Goal: Task Accomplishment & Management: Manage account settings

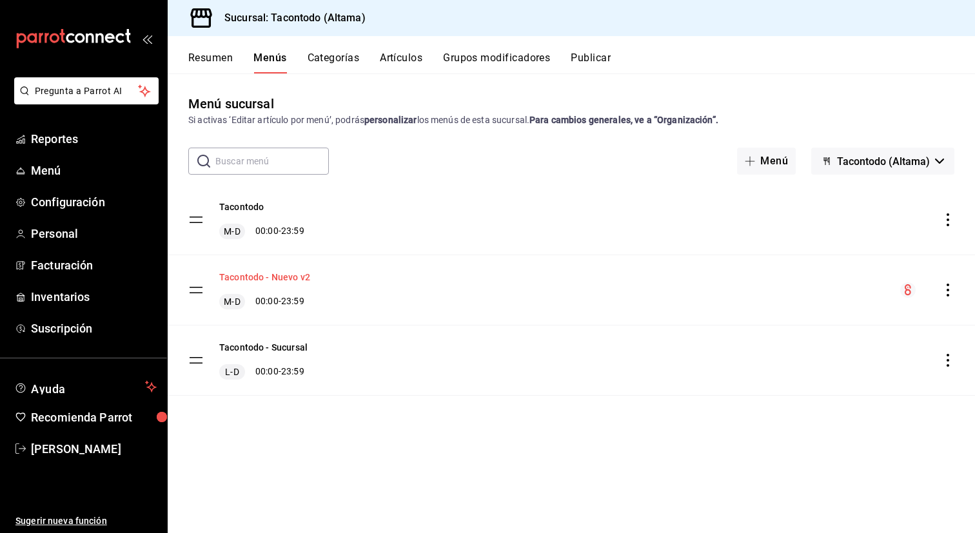
click at [295, 279] on button "Tacontodo - Nuevo v2" at bounding box center [264, 277] width 91 height 13
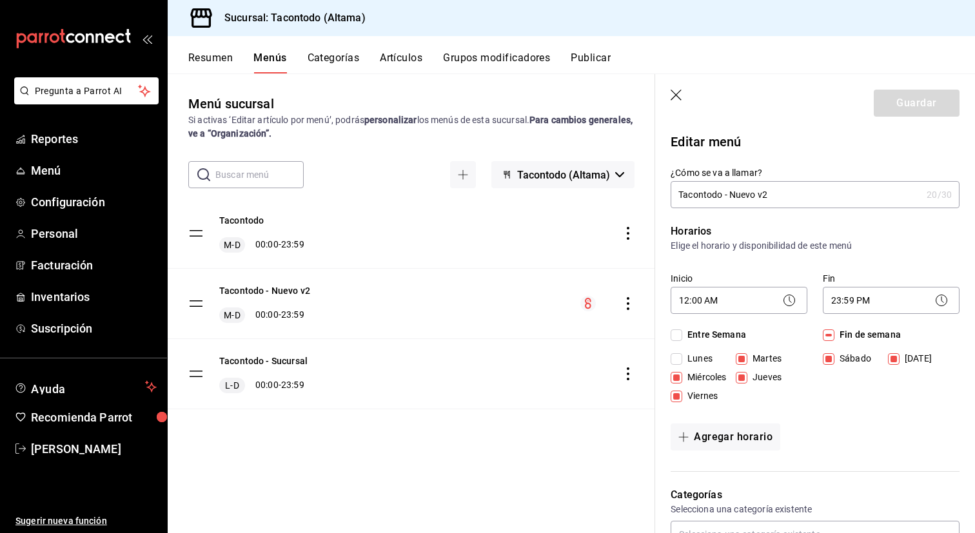
click at [533, 50] on div "Resumen Menús Categorías Artículos Grupos modificadores Publicar" at bounding box center [571, 54] width 807 height 37
click at [504, 57] on button "Grupos modificadores" at bounding box center [496, 63] width 107 height 22
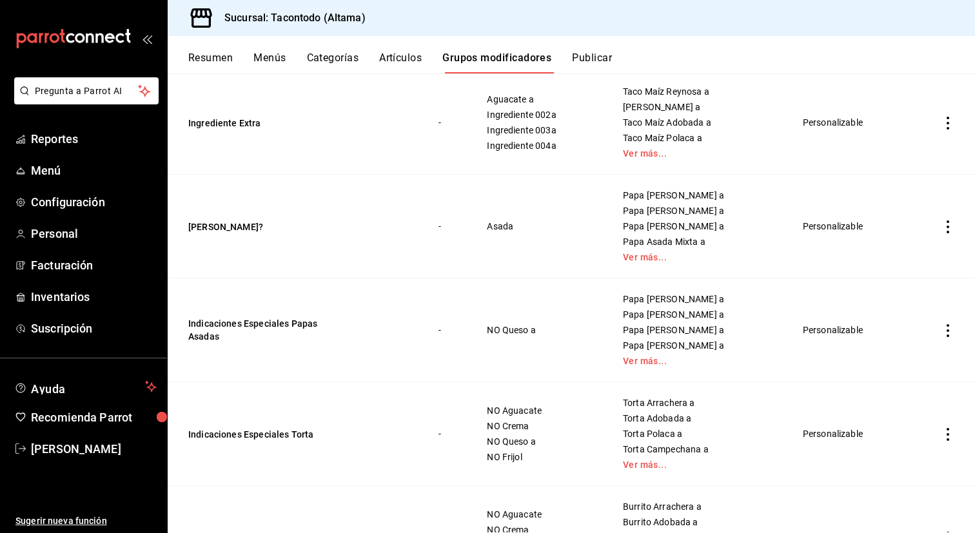
scroll to position [124, 0]
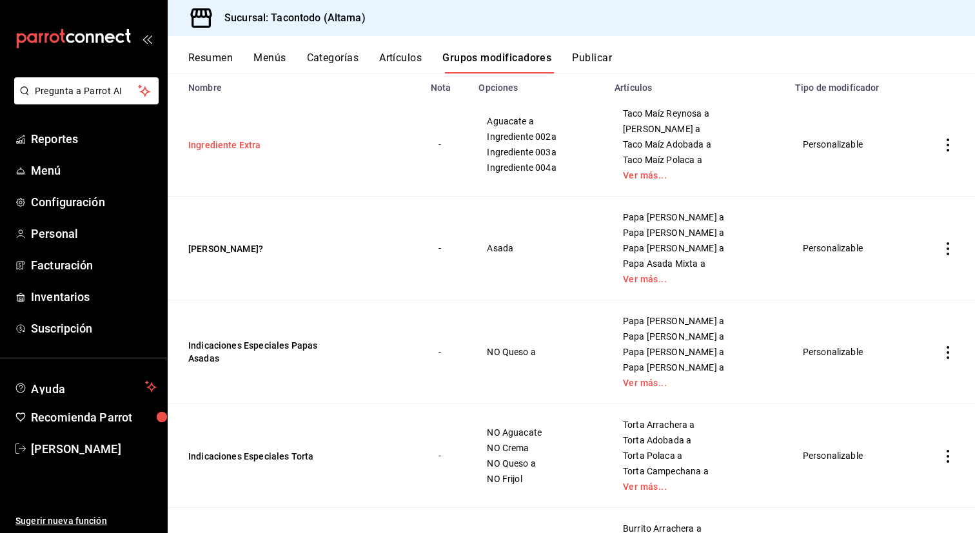
click at [241, 144] on button "Ingrediente Extra" at bounding box center [265, 145] width 155 height 13
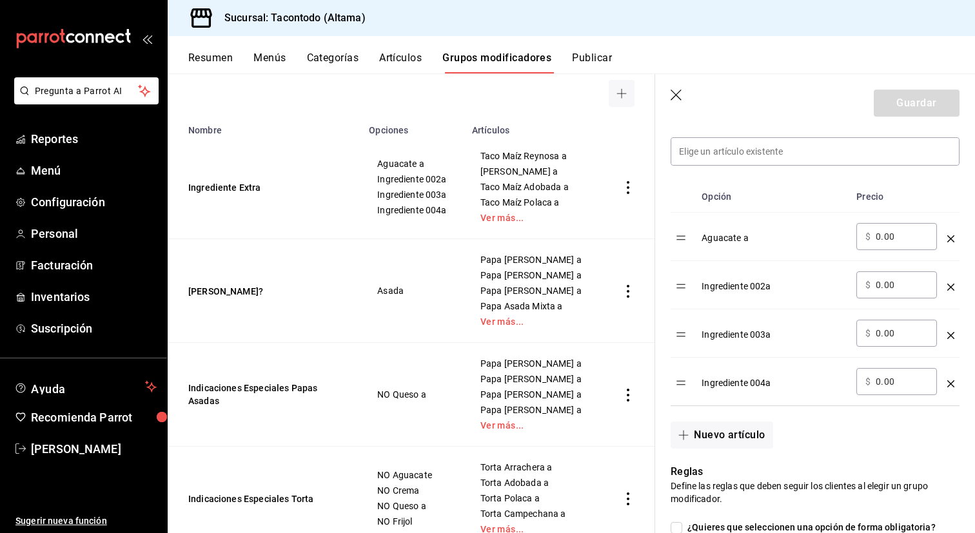
scroll to position [355, 0]
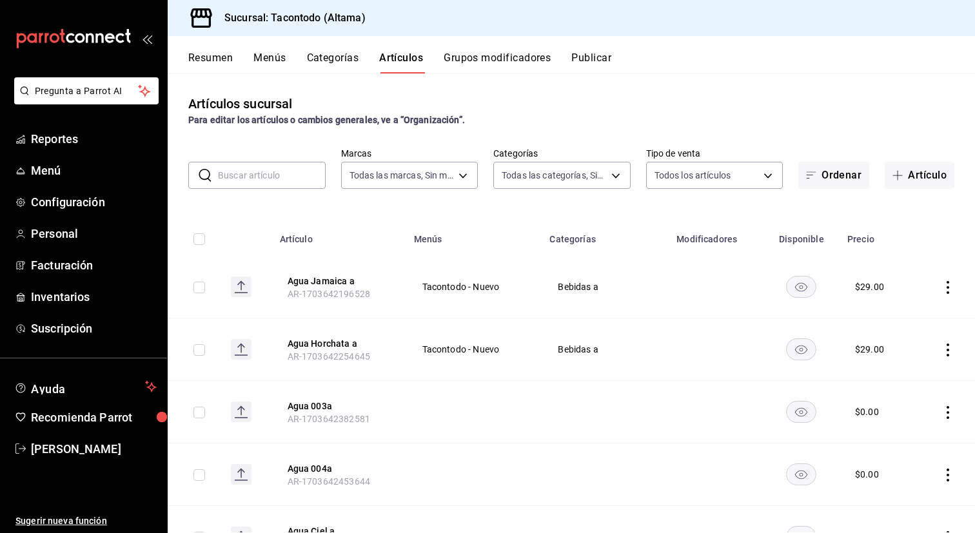
click at [250, 171] on input "text" at bounding box center [272, 176] width 108 height 26
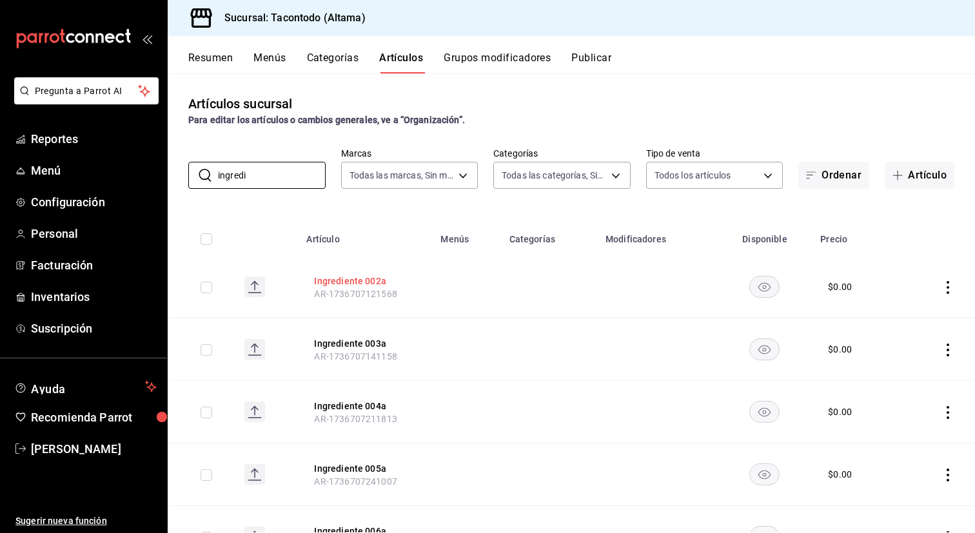
type input "ingredi"
click at [360, 280] on button "Ingrediente 002a" at bounding box center [365, 281] width 103 height 13
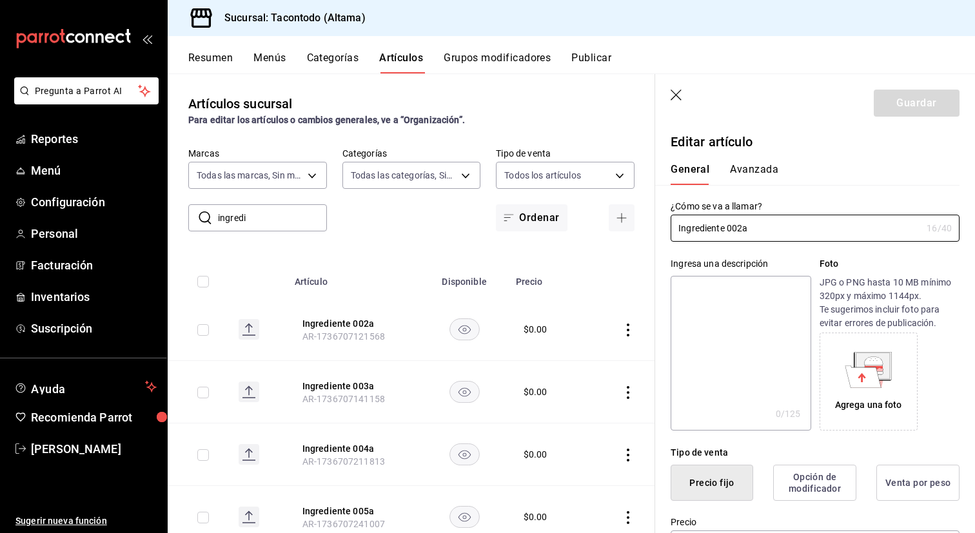
type input "$0.00"
radio input "false"
radio input "true"
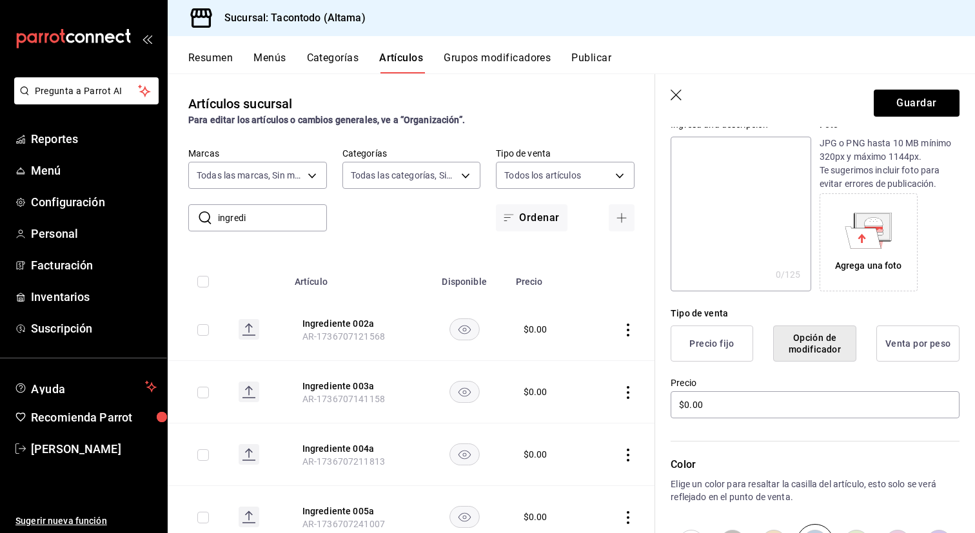
scroll to position [150, 0]
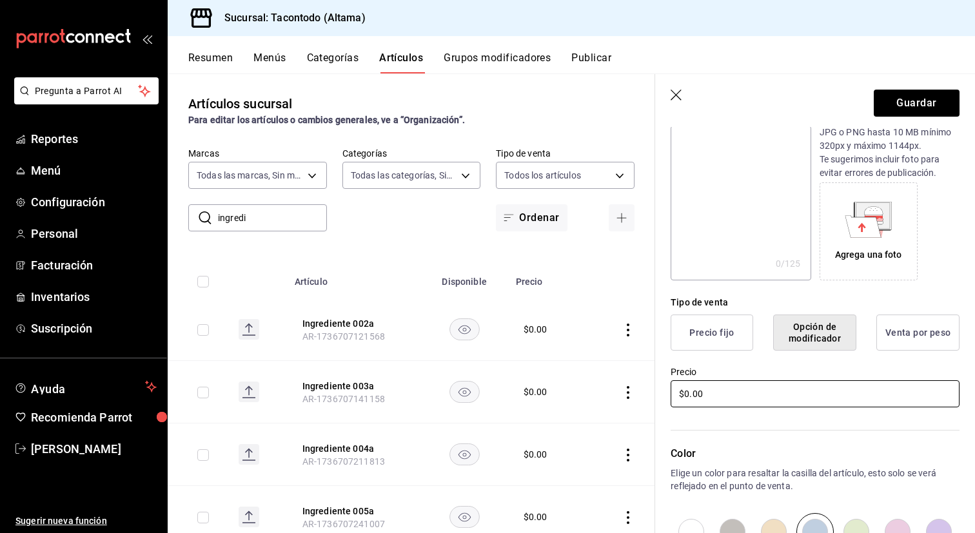
type input "Queso a"
click at [745, 393] on input "$0.00" at bounding box center [815, 393] width 289 height 27
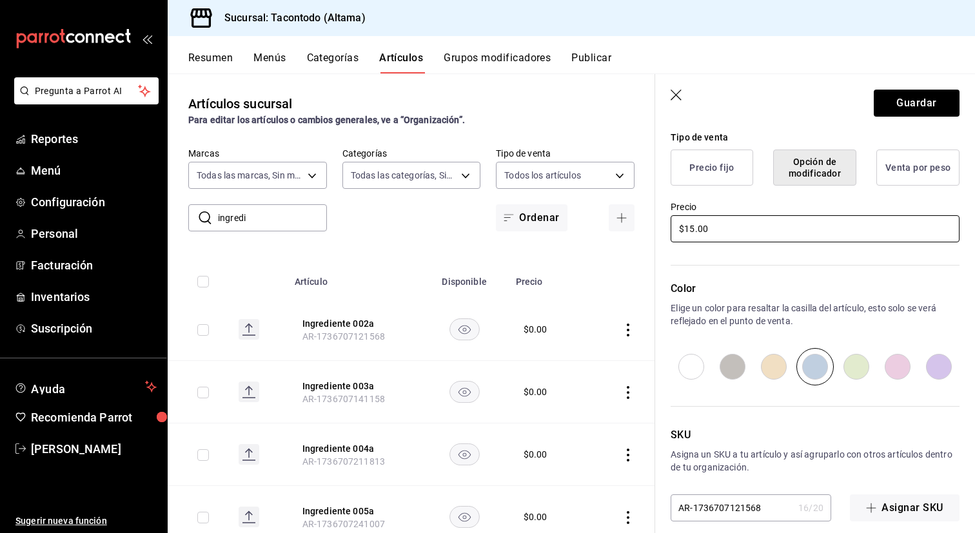
scroll to position [330, 0]
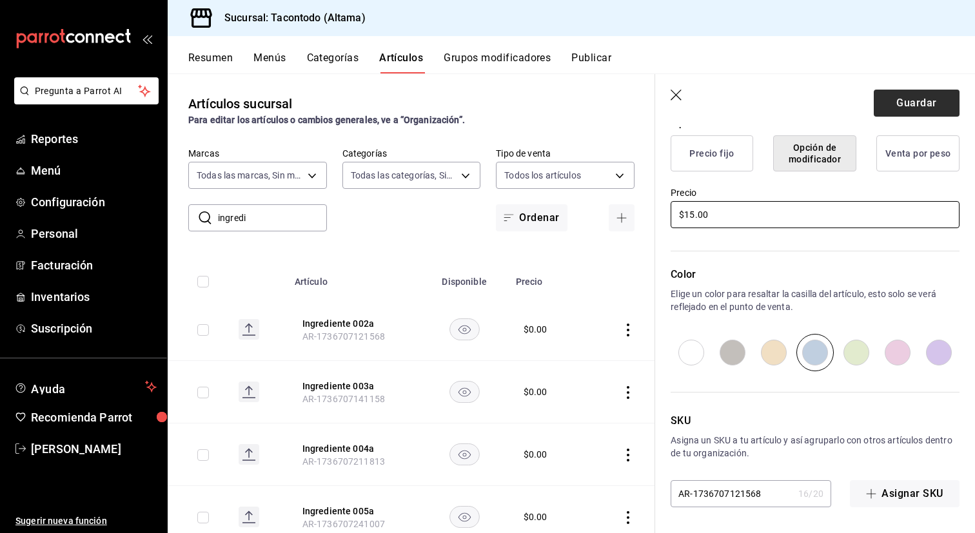
type input "$15.00"
click at [903, 108] on button "Guardar" at bounding box center [917, 103] width 86 height 27
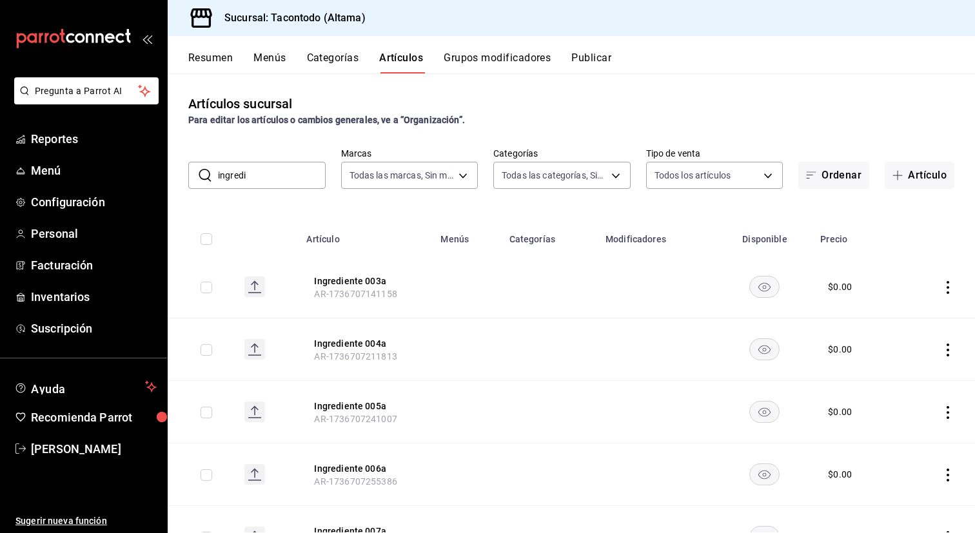
click at [247, 174] on input "ingredi" at bounding box center [272, 176] width 108 height 26
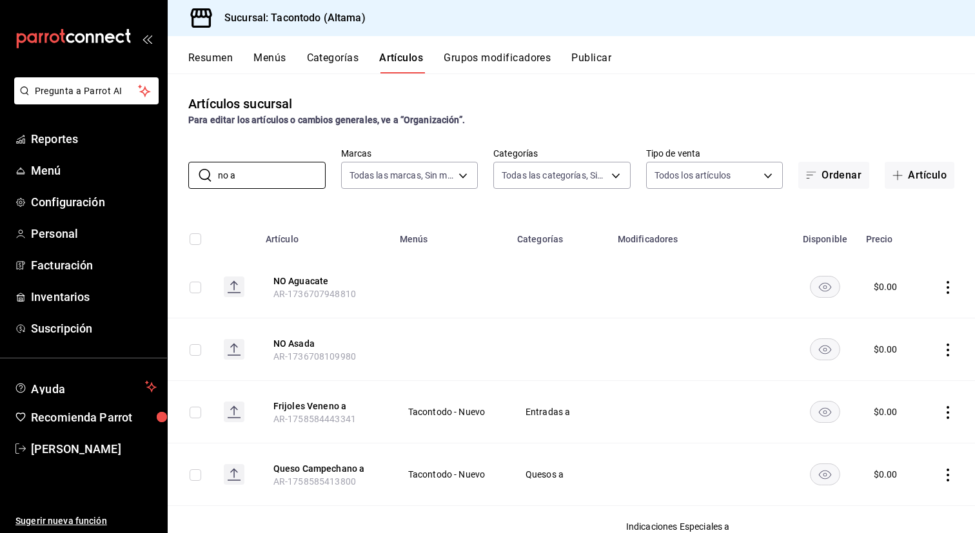
type input "no a"
click at [510, 63] on button "Grupos modificadores" at bounding box center [497, 63] width 107 height 22
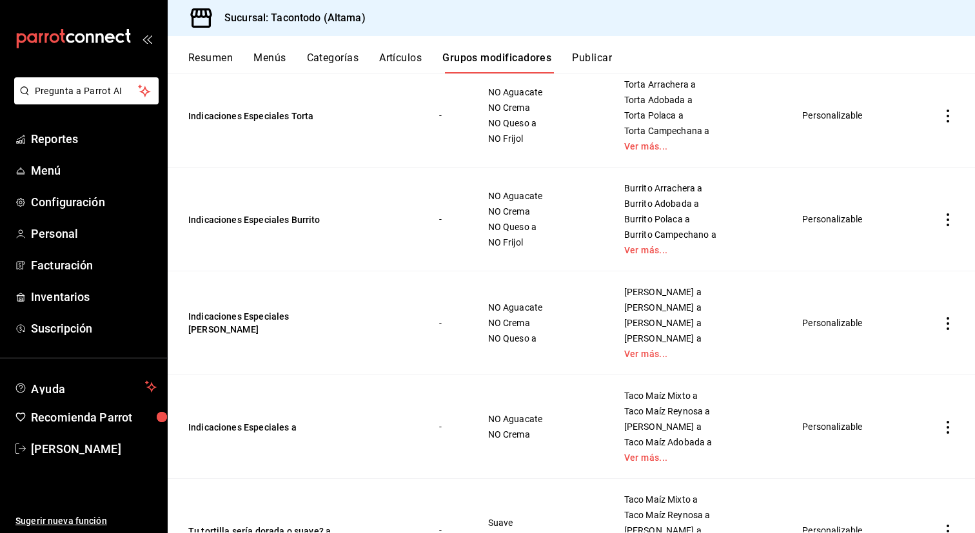
scroll to position [481, 0]
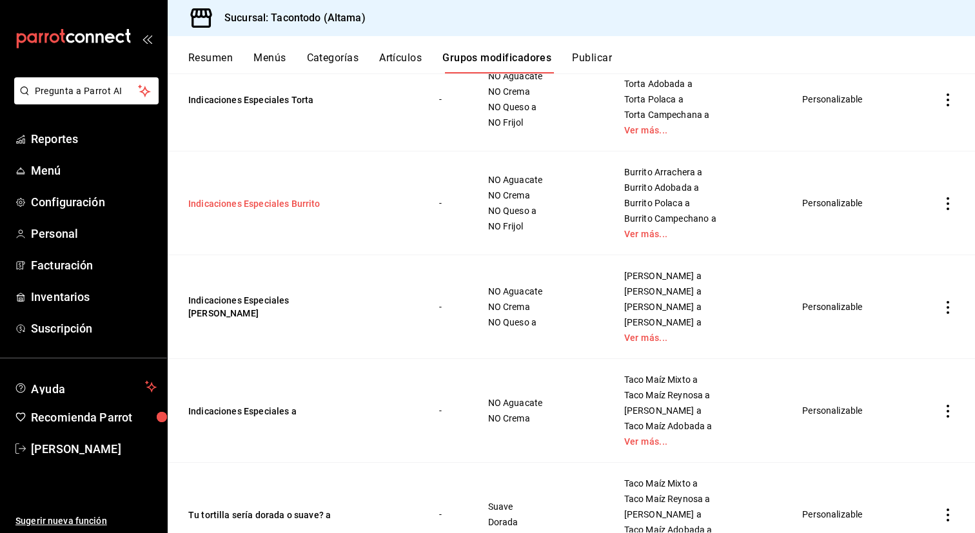
click at [271, 202] on button "Indicaciones Especiales Burrito" at bounding box center [265, 203] width 155 height 13
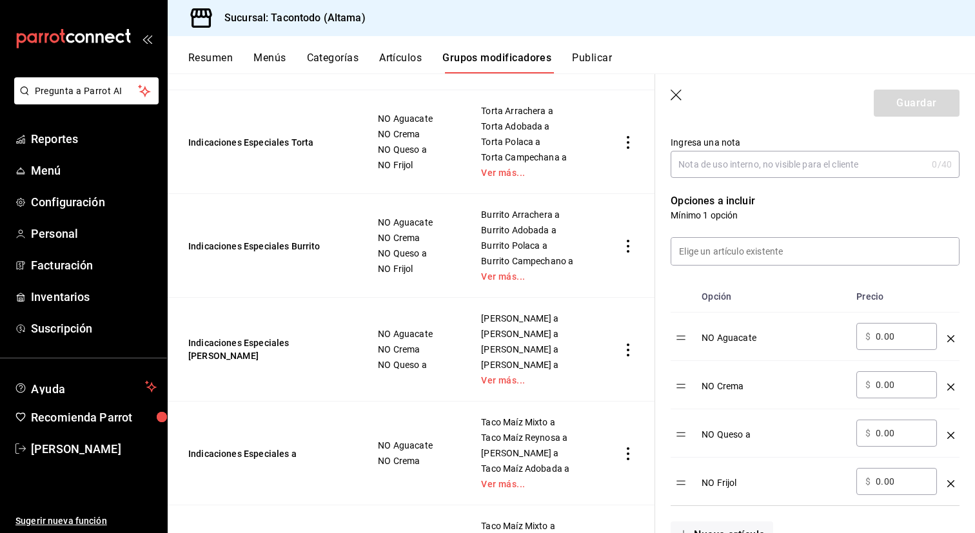
scroll to position [272, 0]
click at [755, 258] on input at bounding box center [815, 249] width 288 height 27
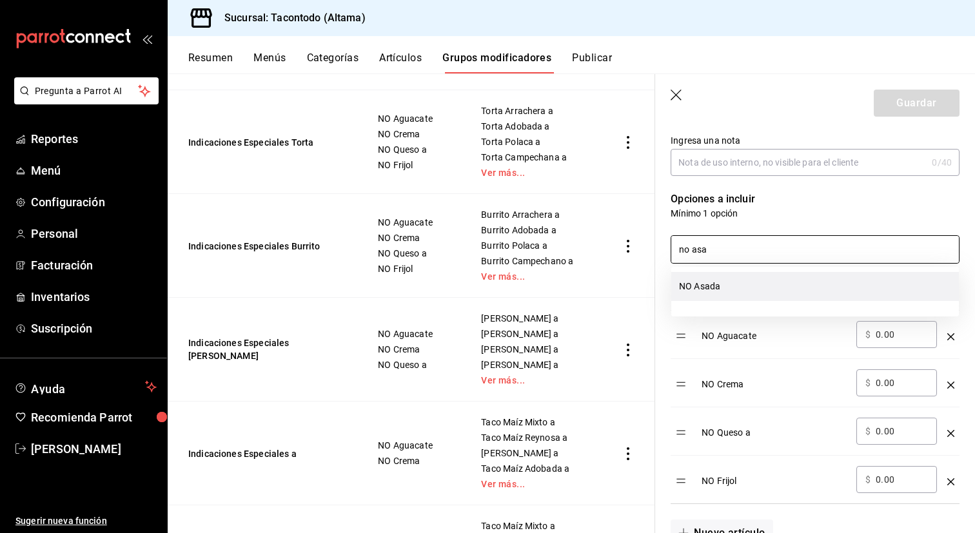
click at [744, 297] on li "NO Asada" at bounding box center [815, 286] width 288 height 29
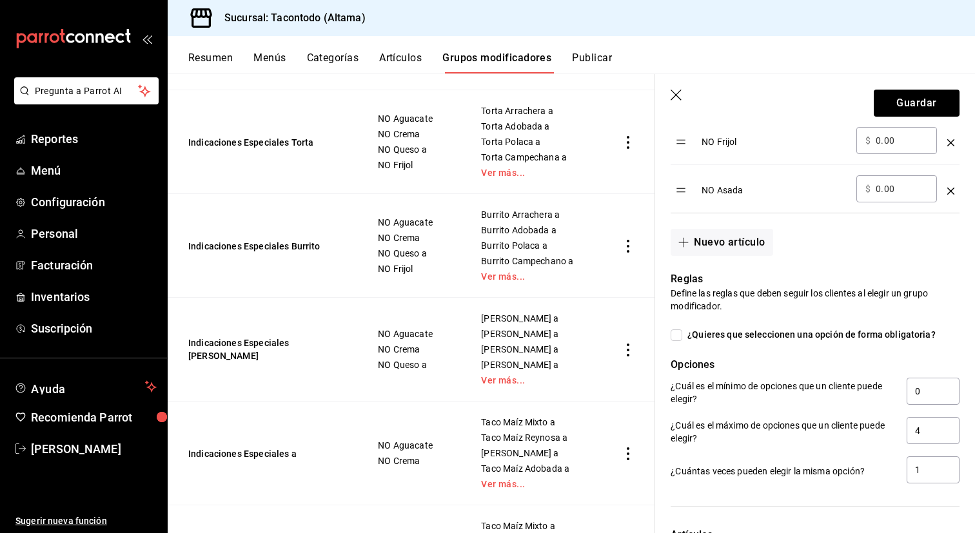
scroll to position [691, 0]
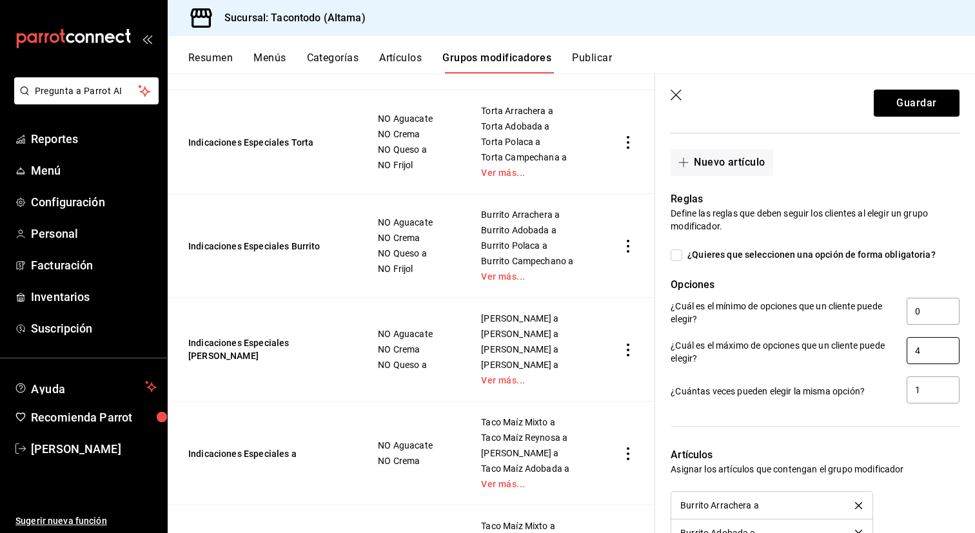
type input "no asa"
click at [922, 354] on input "4" at bounding box center [933, 350] width 53 height 27
type input "5"
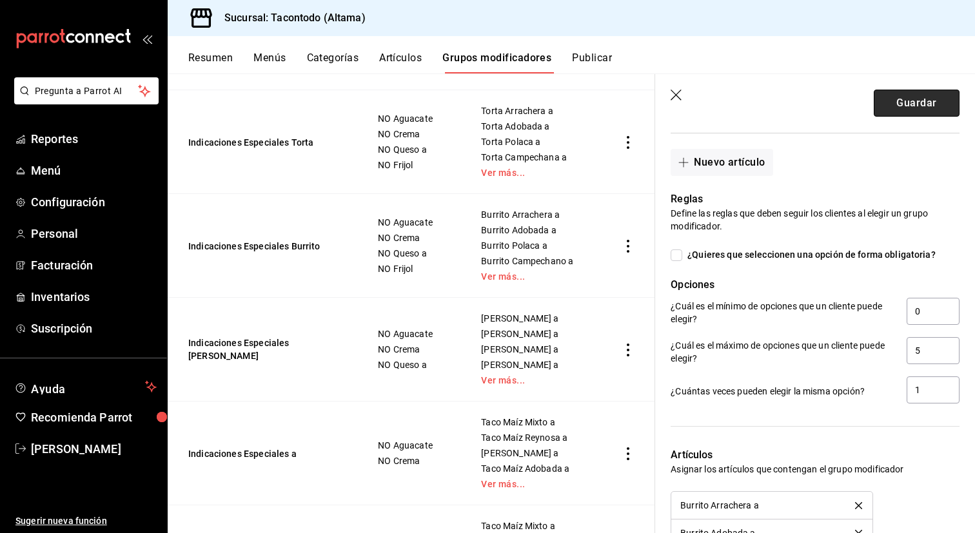
click at [925, 105] on button "Guardar" at bounding box center [917, 103] width 86 height 27
